Goal: Transaction & Acquisition: Purchase product/service

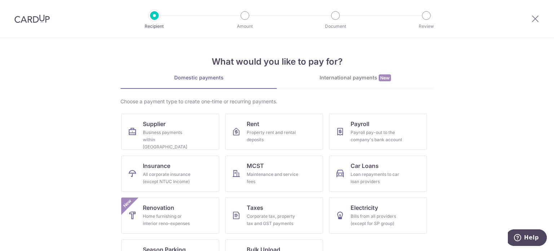
scroll to position [30, 0]
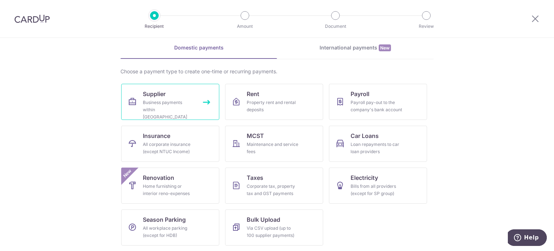
click at [173, 101] on div "Business payments within Singapore" at bounding box center [169, 110] width 52 height 22
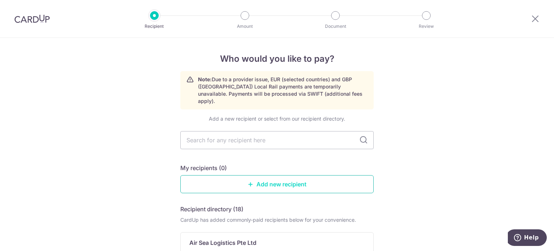
click at [289, 175] on link "Add new recipient" at bounding box center [276, 184] width 193 height 18
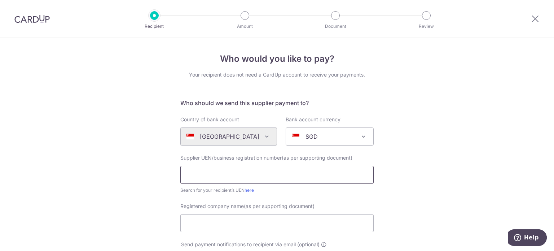
click at [283, 179] on input "text" at bounding box center [276, 175] width 193 height 18
type input "202322867W"
click at [241, 220] on input "Registered company name(as per supporting document)" at bounding box center [276, 223] width 193 height 18
type input "The Social Idol Agency Pte Ltd"
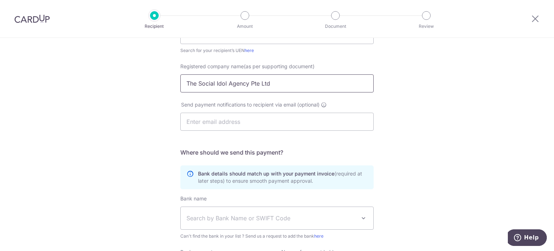
scroll to position [140, 0]
click at [256, 127] on input "text" at bounding box center [276, 121] width 193 height 18
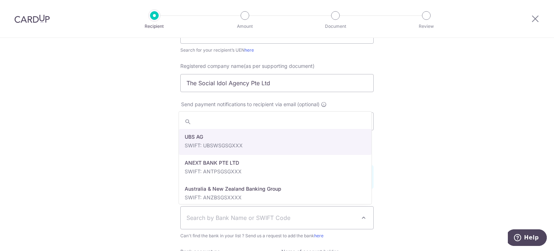
click at [255, 216] on span "Search by Bank Name or SWIFT Code" at bounding box center [272, 217] width 170 height 9
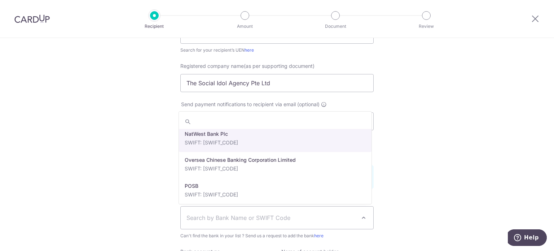
scroll to position [1250, 0]
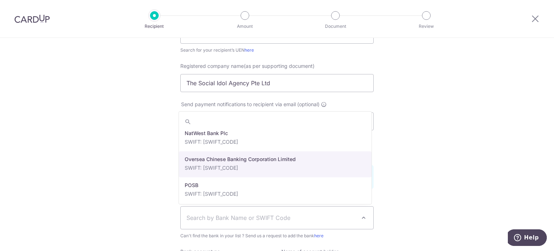
select select "12"
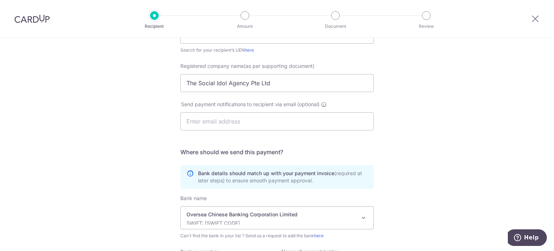
scroll to position [224, 0]
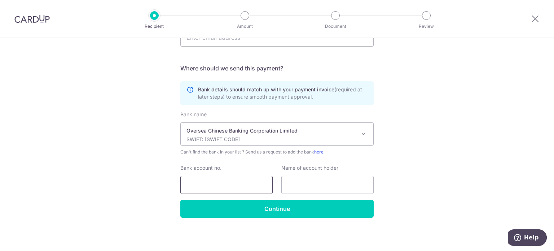
click at [239, 185] on input "Bank account no." at bounding box center [226, 185] width 92 height 18
type input "595387085001"
click at [308, 190] on input "text" at bounding box center [327, 185] width 92 height 18
type input "The Social Idol Agency Pte Ltd"
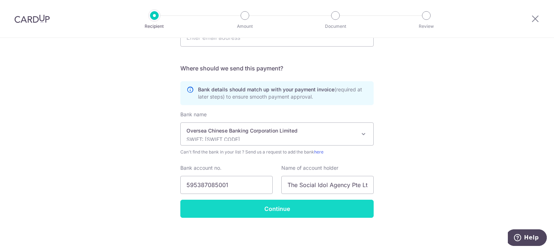
click at [300, 210] on input "Continue" at bounding box center [276, 208] width 193 height 18
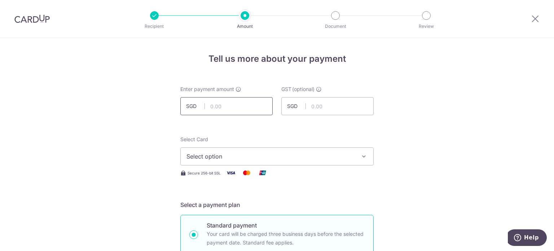
click at [238, 105] on input "text" at bounding box center [226, 106] width 92 height 18
type input "3,962.00"
click at [266, 155] on span "Select option" at bounding box center [271, 156] width 168 height 9
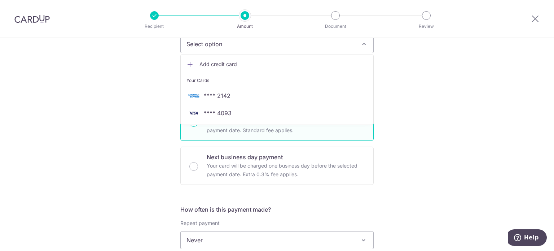
scroll to position [113, 0]
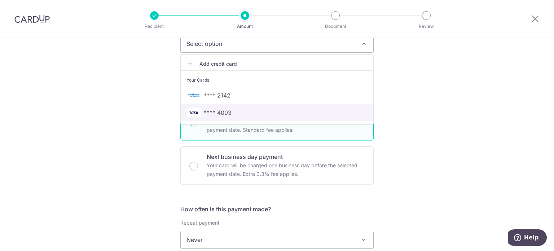
click at [247, 111] on span "**** 4093" at bounding box center [277, 112] width 181 height 9
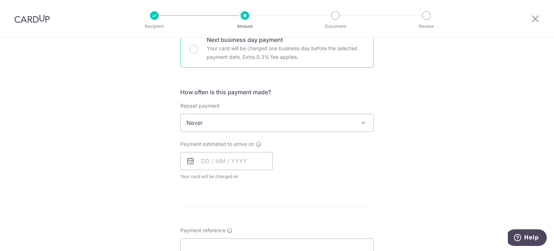
scroll to position [233, 0]
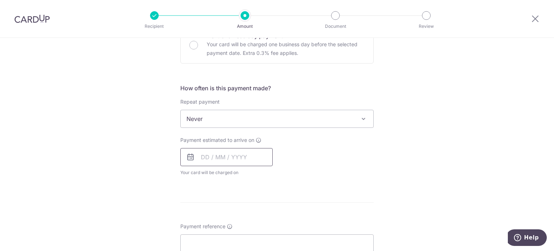
click at [233, 155] on input "text" at bounding box center [226, 157] width 92 height 18
click at [263, 223] on link "10" at bounding box center [268, 223] width 12 height 12
type input "[DATE]"
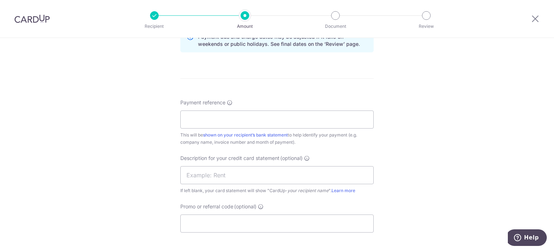
scroll to position [387, 0]
click at [259, 119] on input "Payment reference" at bounding box center [276, 119] width 193 height 18
type input "[PERSON_NAME]"
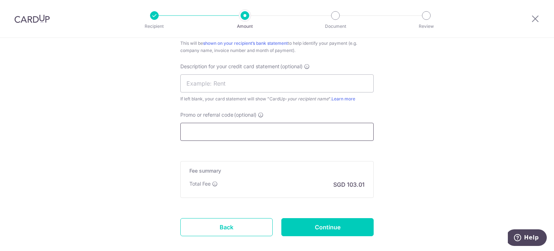
click at [240, 137] on input "Promo or referral code (optional)" at bounding box center [276, 132] width 193 height 18
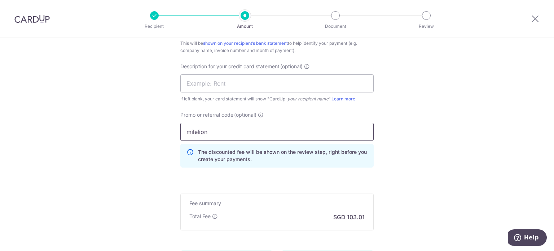
type input "milelion"
click at [295, 211] on div "Fee summary Base fee Extend fee Next-day fee Total Fee SGD 103.01" at bounding box center [276, 211] width 193 height 37
click at [269, 85] on input "text" at bounding box center [276, 83] width 193 height 18
click at [300, 128] on input "milelion" at bounding box center [276, 132] width 193 height 18
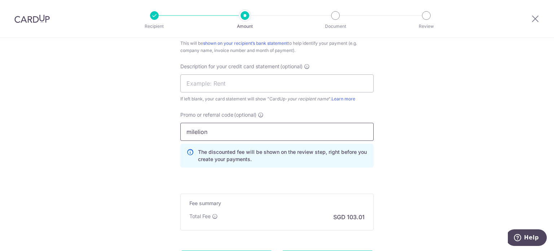
scroll to position [549, 0]
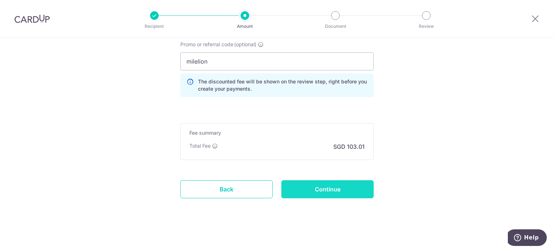
click at [323, 187] on input "Continue" at bounding box center [327, 189] width 92 height 18
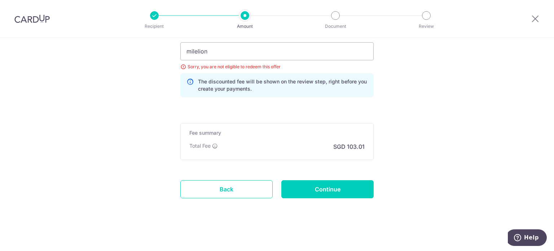
scroll to position [527, 0]
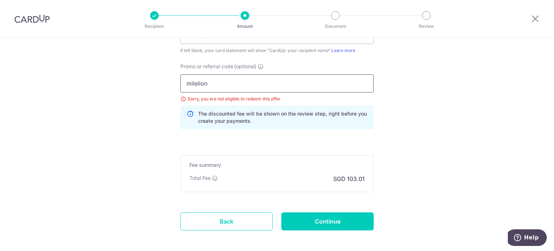
drag, startPoint x: 237, startPoint y: 87, endPoint x: 160, endPoint y: 89, distance: 76.9
type input "off225"
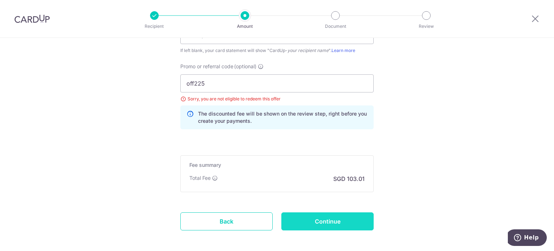
click at [339, 218] on input "Continue" at bounding box center [327, 221] width 92 height 18
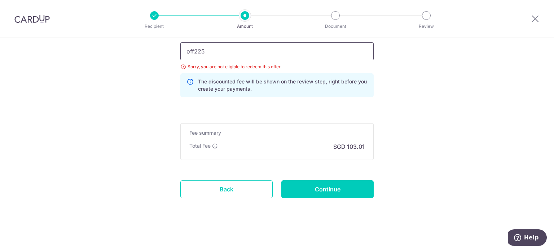
drag, startPoint x: 220, startPoint y: 48, endPoint x: 117, endPoint y: 48, distance: 103.2
type input "get225"
click at [286, 89] on p "The discounted fee will be shown on the review step, right before you create yo…" at bounding box center [283, 85] width 170 height 14
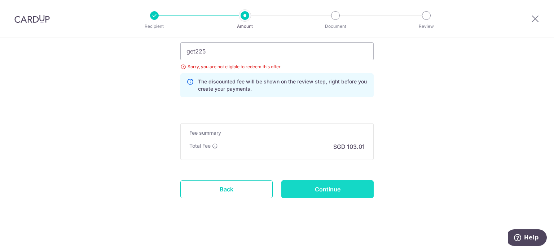
click at [347, 188] on input "Continue" at bounding box center [327, 189] width 92 height 18
drag, startPoint x: 221, startPoint y: 46, endPoint x: 155, endPoint y: 62, distance: 67.7
type input "off225"
click at [342, 187] on input "Continue" at bounding box center [327, 189] width 92 height 18
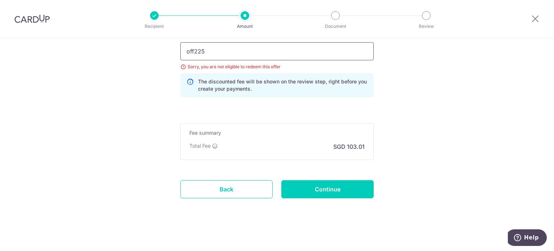
drag, startPoint x: 214, startPoint y: 50, endPoint x: 151, endPoint y: 47, distance: 63.5
type input "boff185"
click at [335, 188] on input "Continue" at bounding box center [327, 189] width 92 height 18
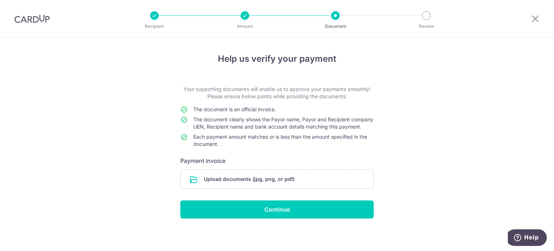
scroll to position [8, 0]
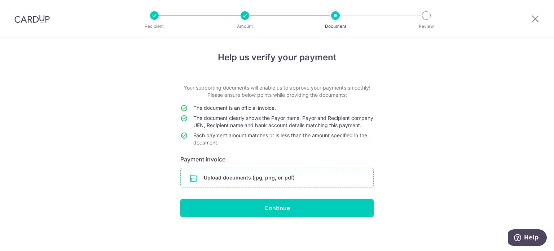
click at [228, 179] on input "file" at bounding box center [277, 177] width 193 height 19
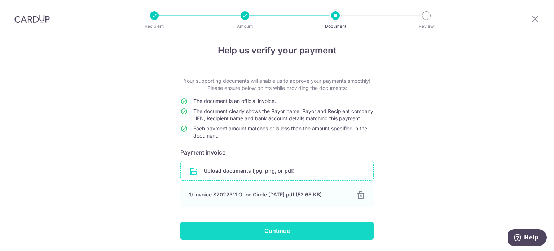
click at [282, 238] on input "Continue" at bounding box center [276, 230] width 193 height 18
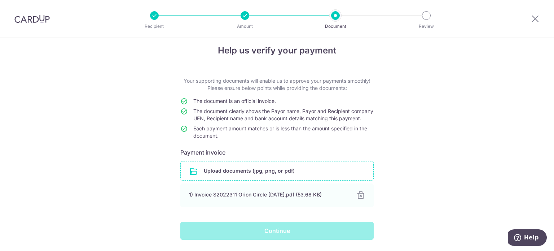
scroll to position [38, 0]
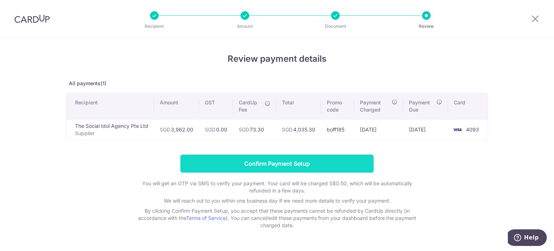
click at [284, 162] on input "Confirm Payment Setup" at bounding box center [276, 163] width 193 height 18
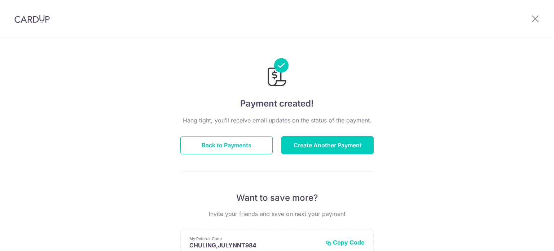
click at [400, 76] on div "Payment created! Hang tight, you’ll receive email updates on the status of the …" at bounding box center [277, 230] width 554 height 385
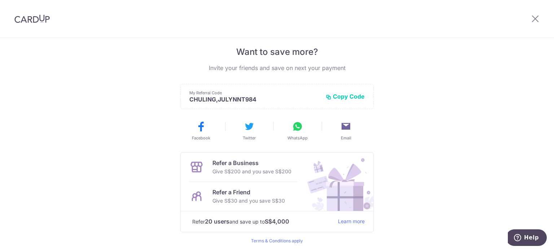
scroll to position [146, 0]
